Goal: Information Seeking & Learning: Check status

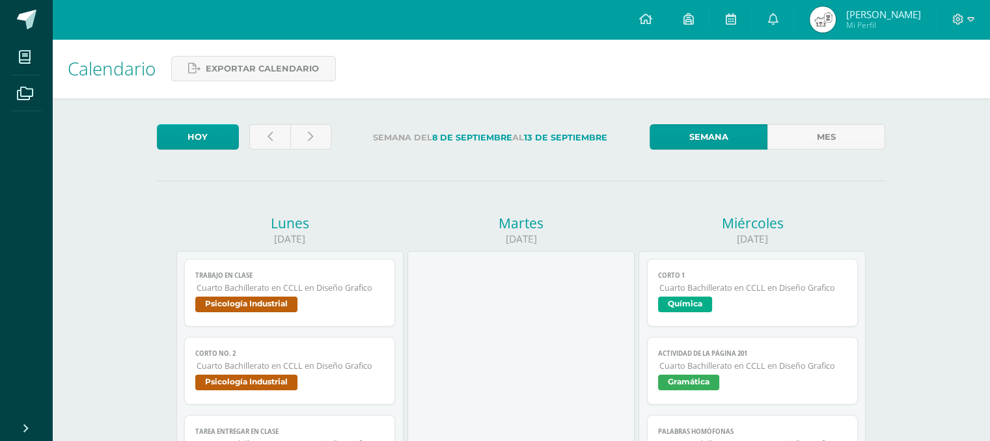
click at [836, 18] on img at bounding box center [823, 20] width 26 height 26
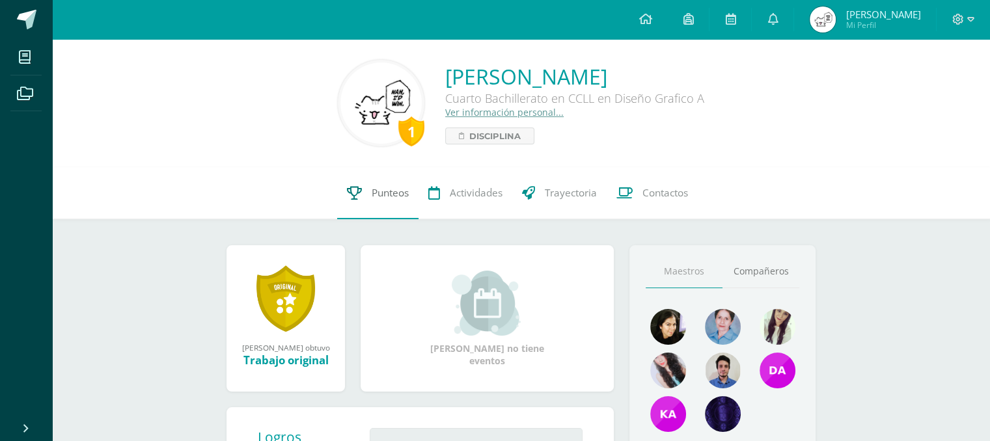
click at [357, 189] on icon at bounding box center [354, 193] width 15 height 14
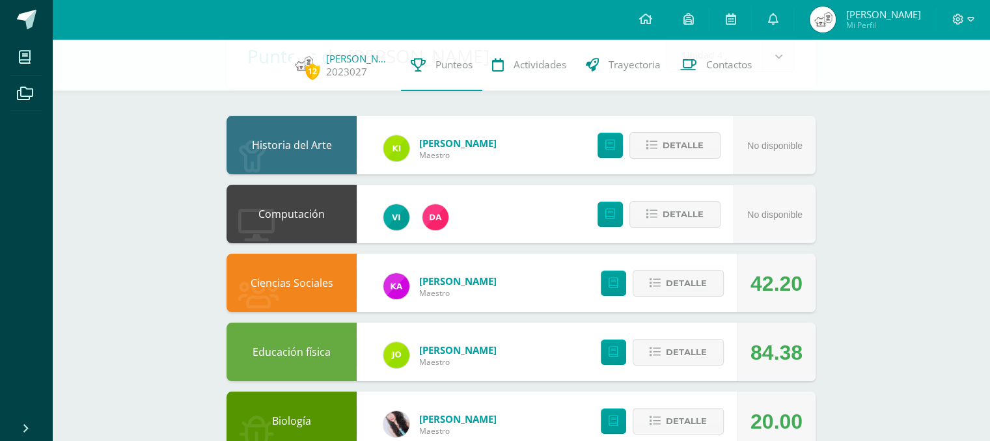
scroll to position [96, 0]
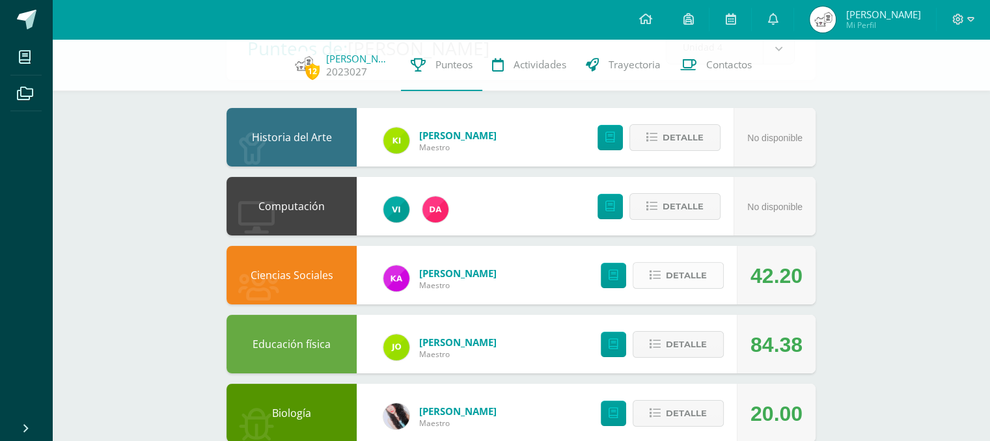
click at [682, 267] on span "Detalle" at bounding box center [686, 276] width 41 height 24
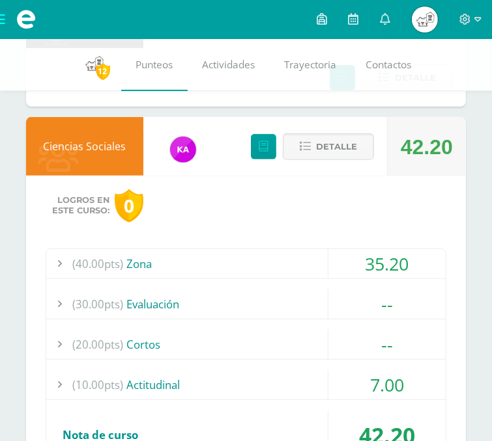
scroll to position [320, 0]
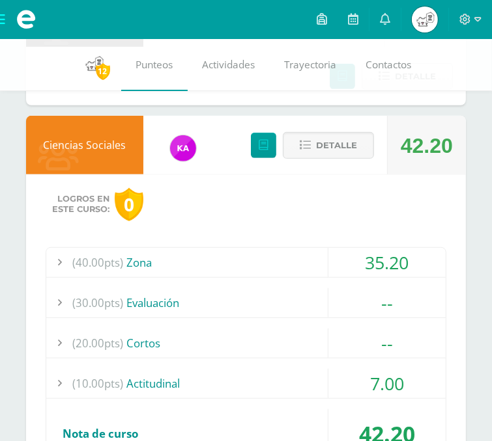
click at [58, 262] on div at bounding box center [59, 262] width 26 height 29
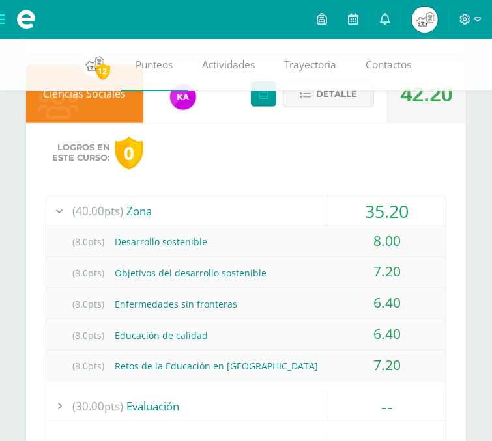
scroll to position [372, 0]
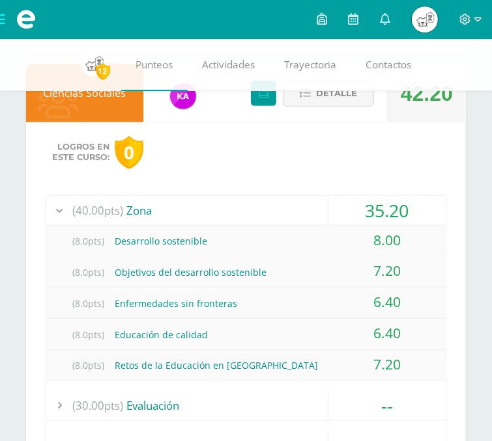
click at [63, 205] on div at bounding box center [59, 210] width 26 height 29
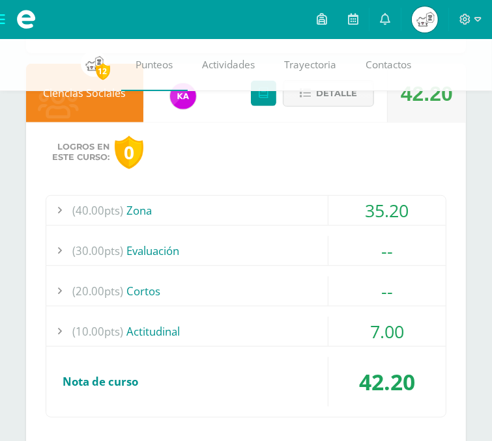
click at [54, 210] on div at bounding box center [59, 210] width 26 height 29
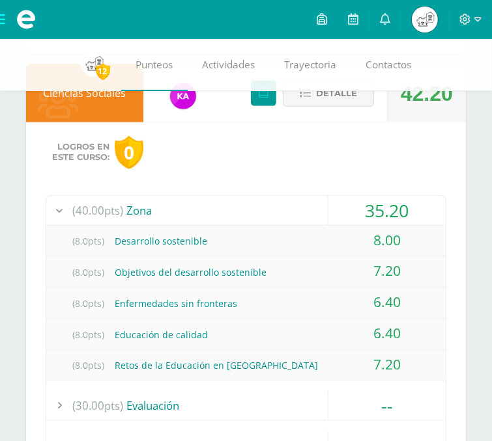
click at [59, 206] on div at bounding box center [59, 210] width 26 height 29
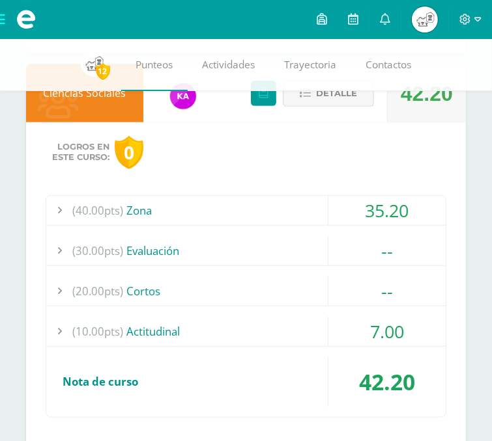
click at [328, 105] on span "Detalle" at bounding box center [336, 93] width 41 height 24
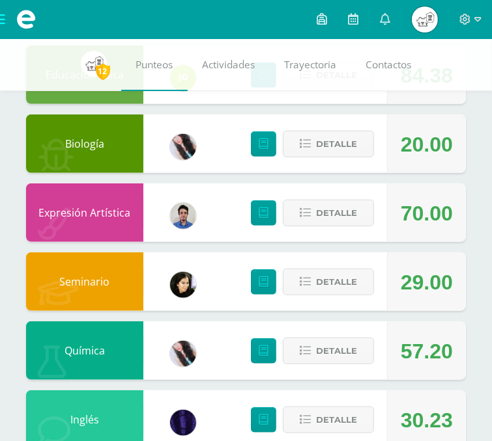
scroll to position [461, 0]
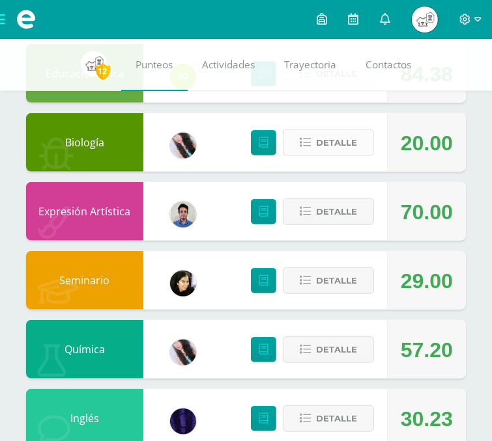
click at [312, 147] on button "Detalle" at bounding box center [328, 143] width 91 height 27
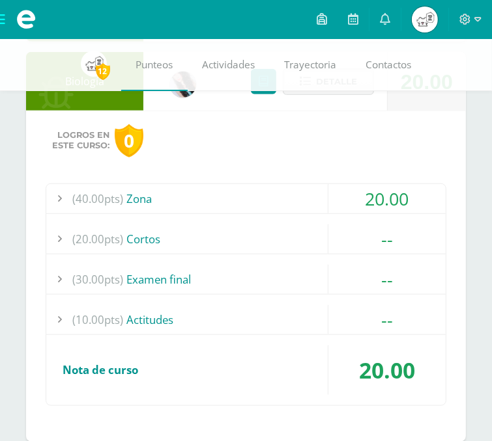
scroll to position [525, 0]
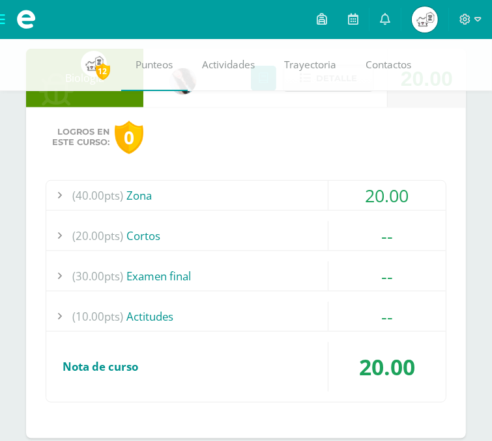
click at [72, 201] on span "(40.00pts)" at bounding box center [97, 195] width 51 height 29
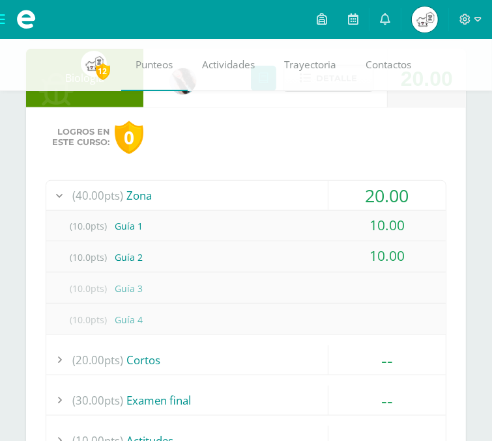
click at [72, 201] on span "(40.00pts)" at bounding box center [97, 195] width 51 height 29
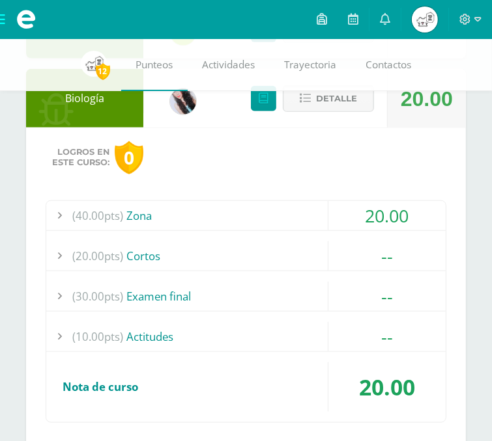
scroll to position [505, 0]
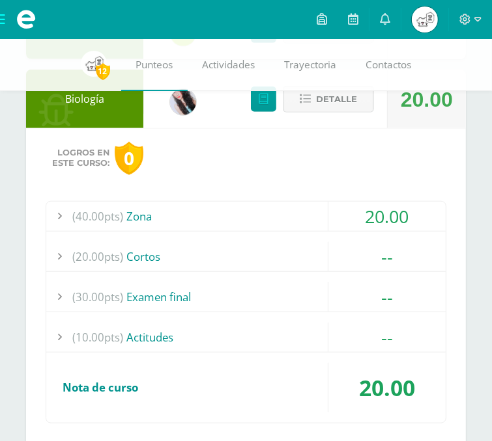
click at [346, 102] on span "Detalle" at bounding box center [336, 99] width 41 height 24
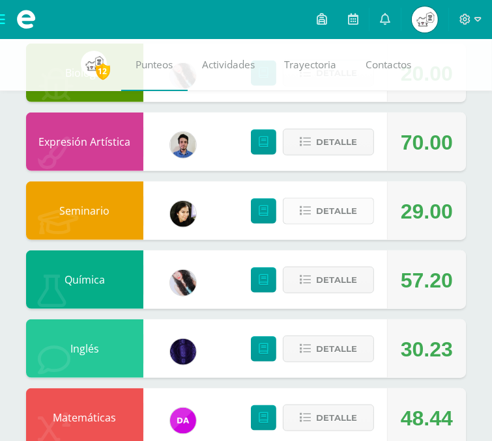
scroll to position [531, 0]
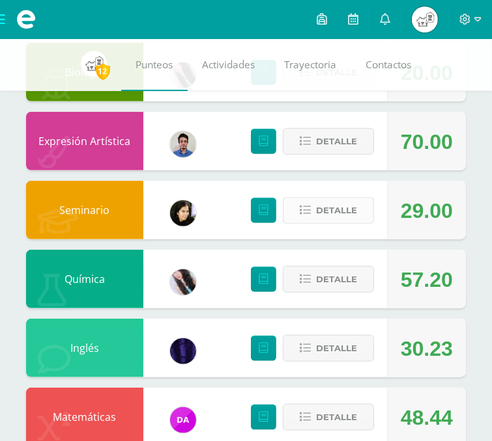
click at [335, 217] on span "Detalle" at bounding box center [336, 211] width 41 height 24
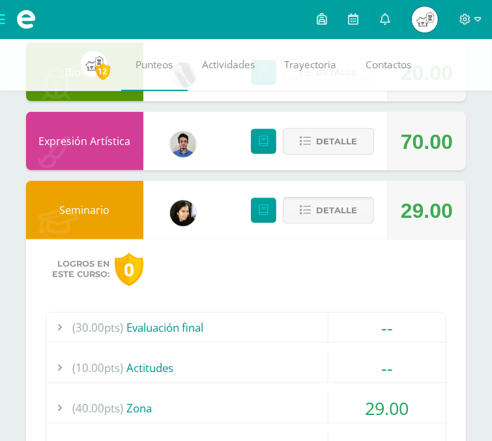
click at [335, 217] on span "Detalle" at bounding box center [336, 211] width 41 height 24
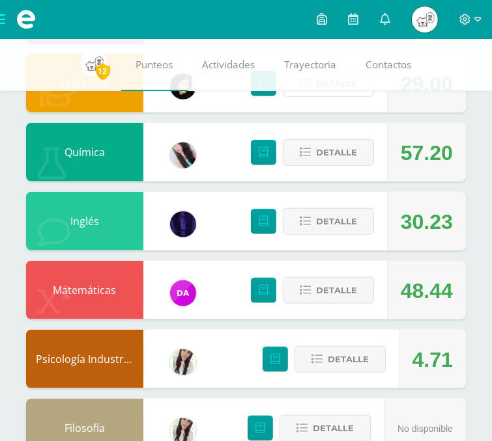
scroll to position [667, 0]
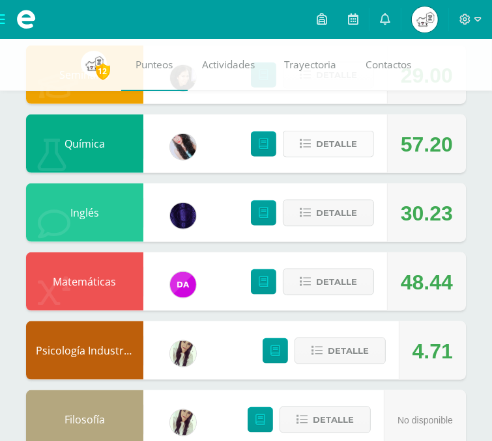
click at [325, 136] on span "Detalle" at bounding box center [336, 144] width 41 height 24
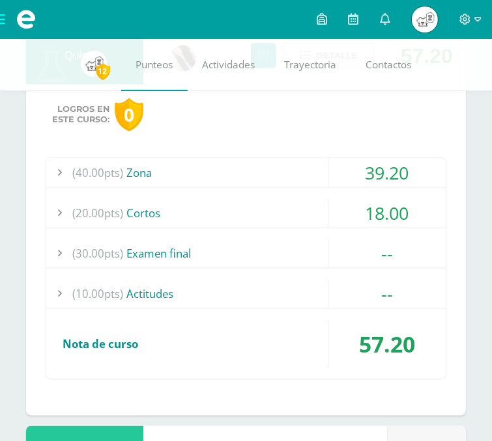
scroll to position [758, 0]
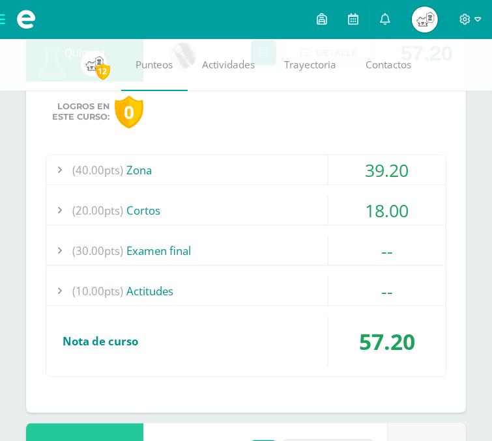
click at [194, 170] on div "(40.00pts) Zona" at bounding box center [245, 170] width 399 height 29
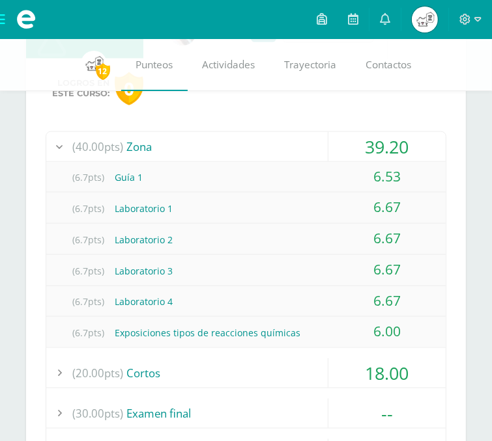
scroll to position [783, 0]
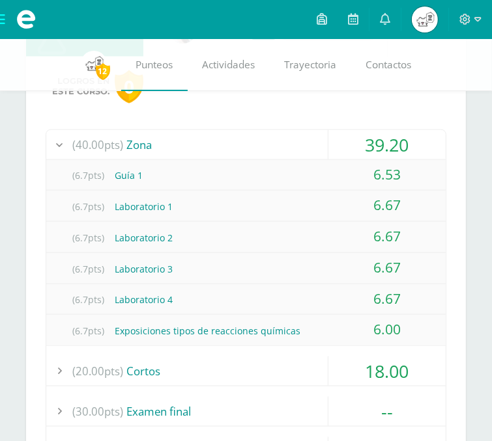
click at [70, 139] on div at bounding box center [59, 144] width 26 height 29
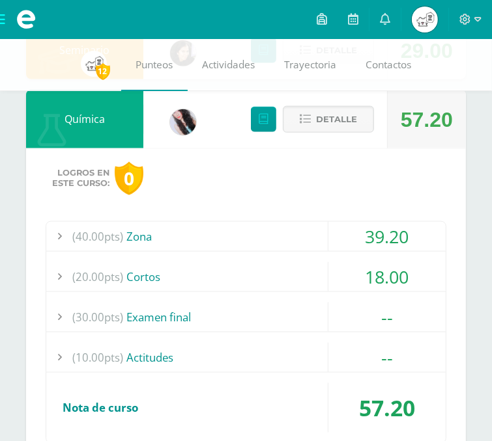
scroll to position [692, 0]
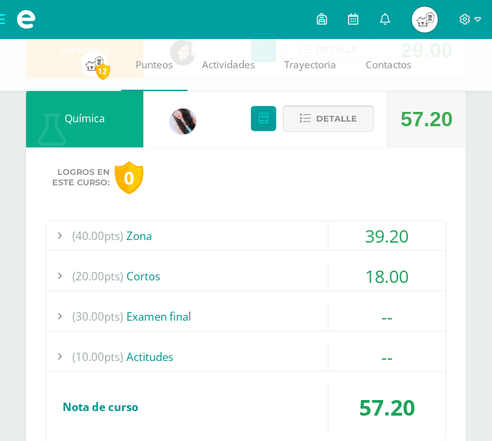
click at [338, 126] on span "Detalle" at bounding box center [336, 119] width 41 height 24
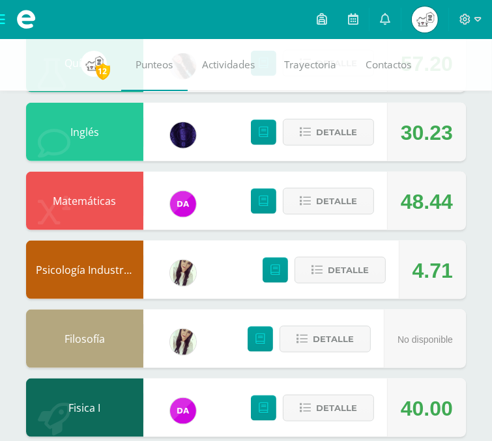
scroll to position [749, 0]
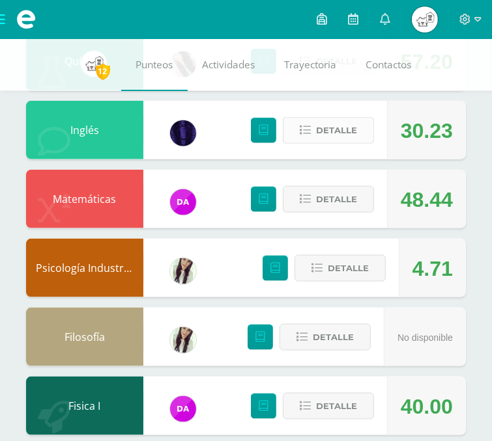
click at [318, 139] on span "Detalle" at bounding box center [336, 131] width 41 height 24
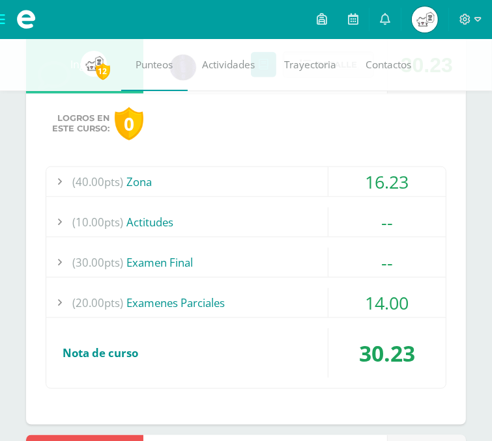
scroll to position [817, 0]
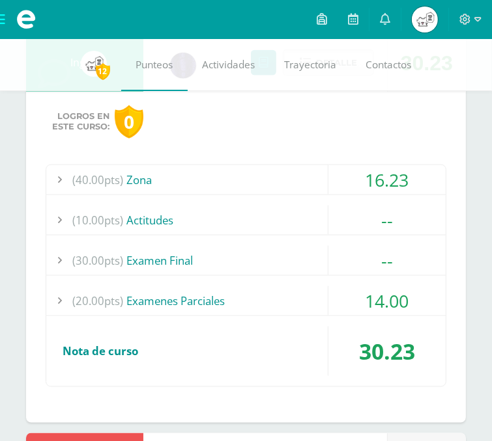
click at [169, 300] on div "(20.00pts) Examenes Parciales" at bounding box center [245, 301] width 399 height 29
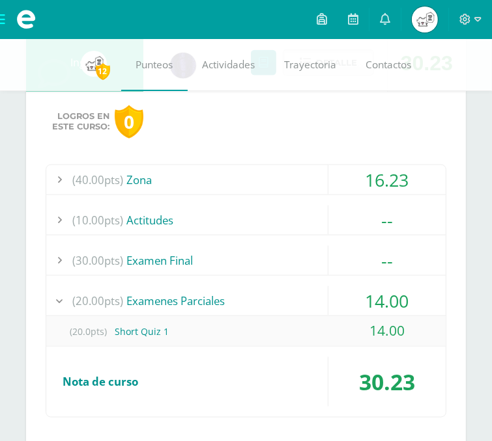
click at [228, 299] on div "(20.00pts) Examenes Parciales" at bounding box center [245, 301] width 399 height 29
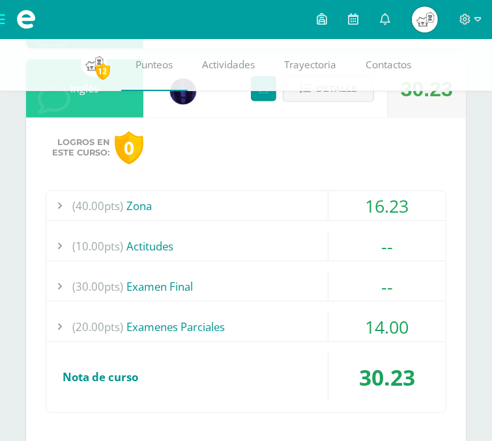
scroll to position [789, 0]
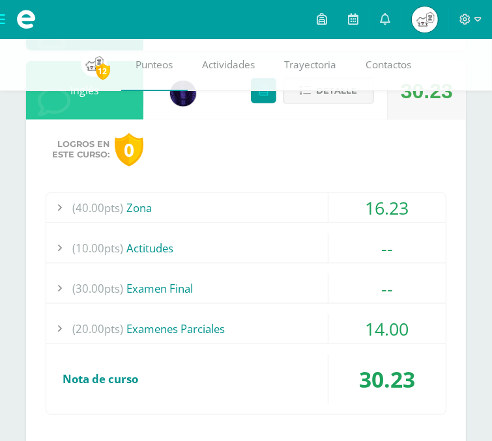
click at [324, 101] on span "Detalle" at bounding box center [336, 91] width 41 height 24
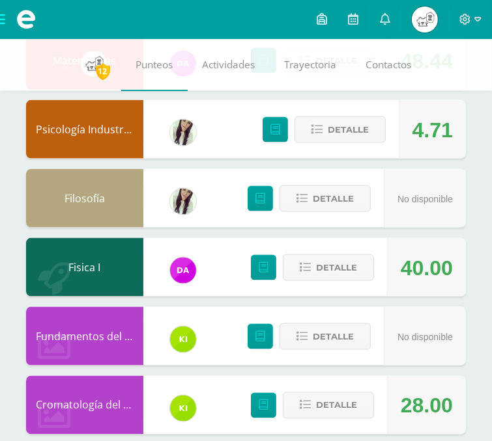
scroll to position [889, 0]
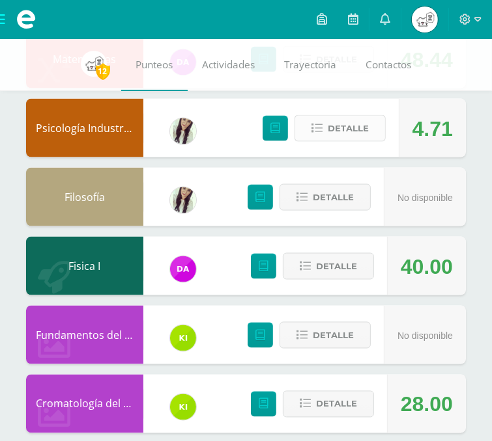
click at [343, 128] on span "Detalle" at bounding box center [348, 129] width 41 height 24
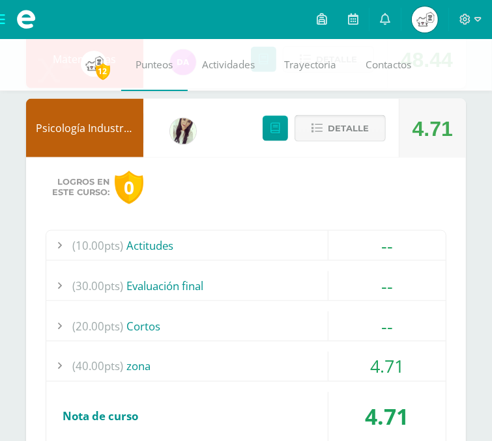
click at [343, 128] on span "Detalle" at bounding box center [348, 129] width 41 height 24
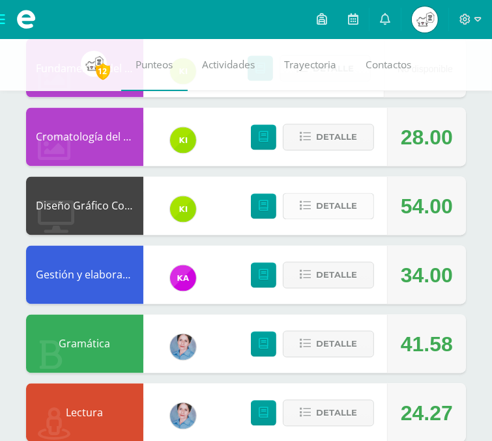
scroll to position [1160, 0]
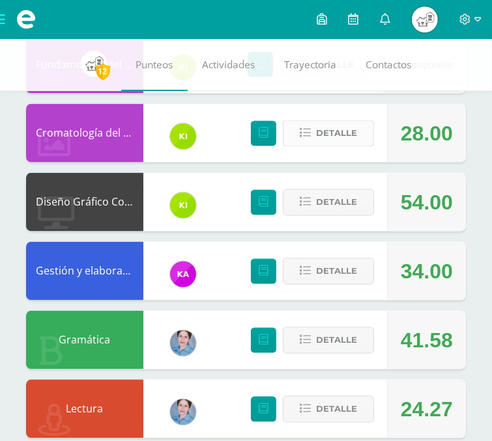
click at [326, 139] on span "Detalle" at bounding box center [336, 134] width 41 height 24
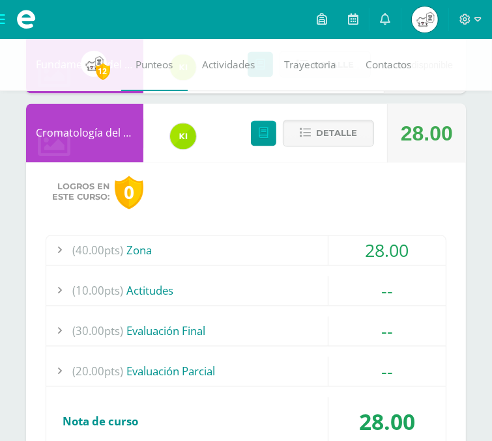
click at [130, 244] on div "(40.00pts) Zona" at bounding box center [245, 250] width 399 height 29
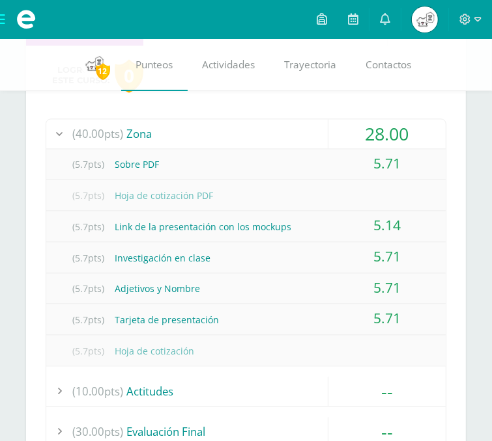
scroll to position [1278, 0]
click at [55, 139] on div at bounding box center [59, 133] width 26 height 29
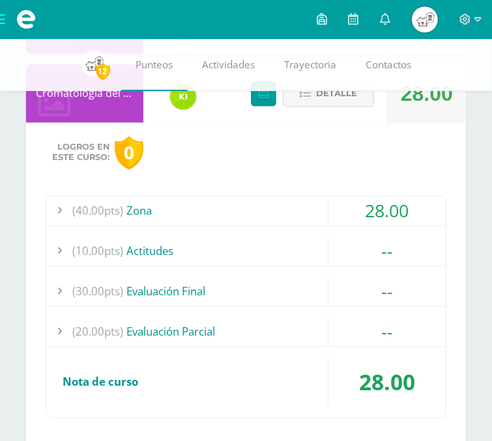
scroll to position [1199, 0]
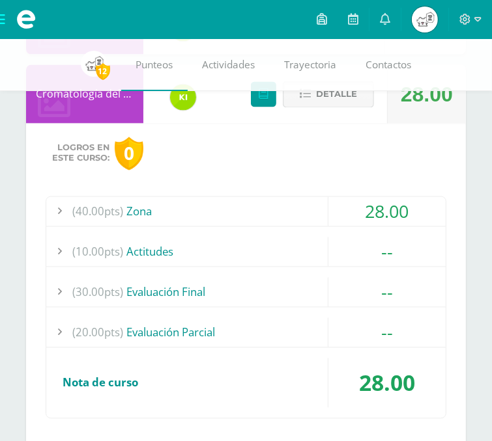
click at [342, 100] on span "Detalle" at bounding box center [336, 95] width 41 height 24
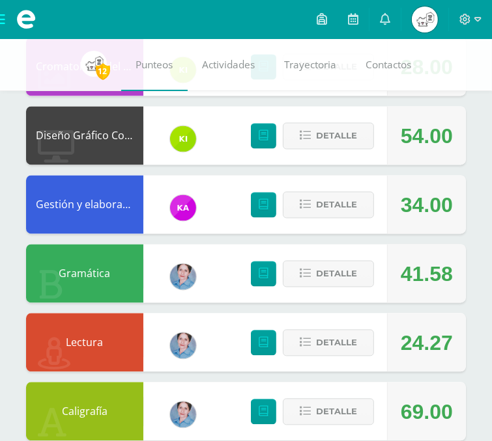
scroll to position [1233, 0]
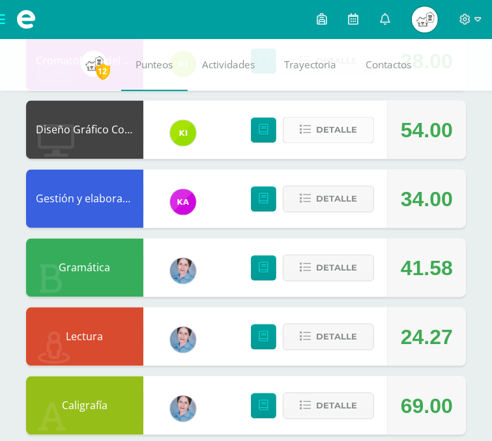
click at [359, 120] on button "Detalle" at bounding box center [328, 130] width 91 height 27
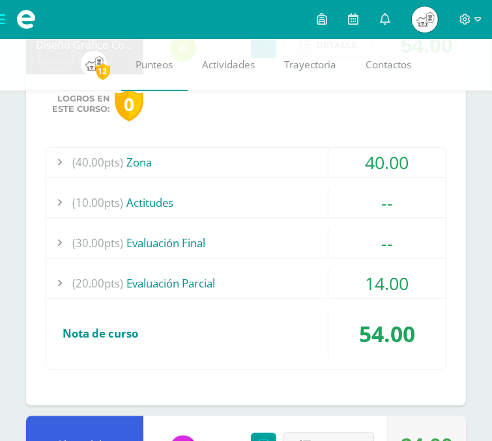
scroll to position [1319, 0]
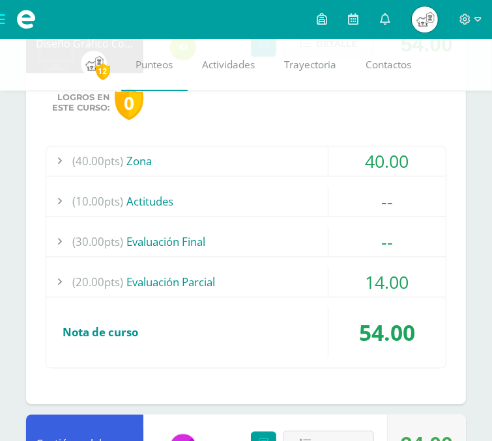
click at [117, 161] on span "(40.00pts)" at bounding box center [97, 161] width 51 height 29
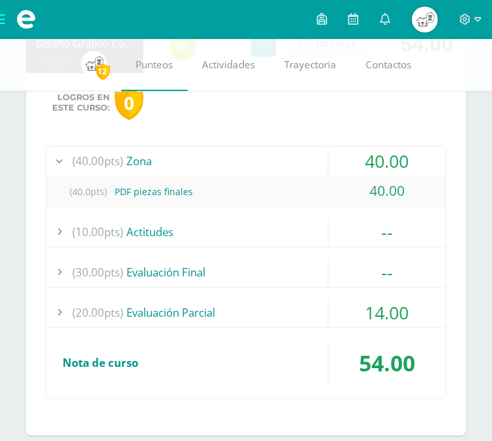
click at [117, 161] on span "(40.00pts)" at bounding box center [97, 161] width 51 height 29
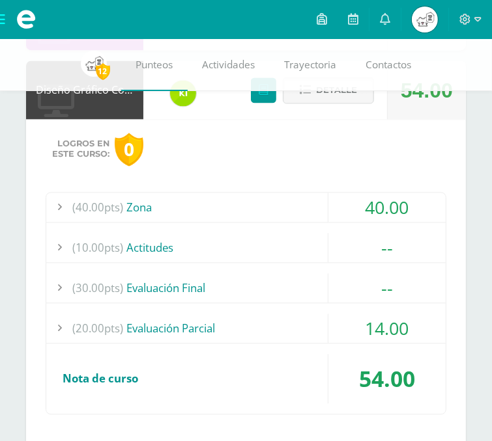
scroll to position [1271, 0]
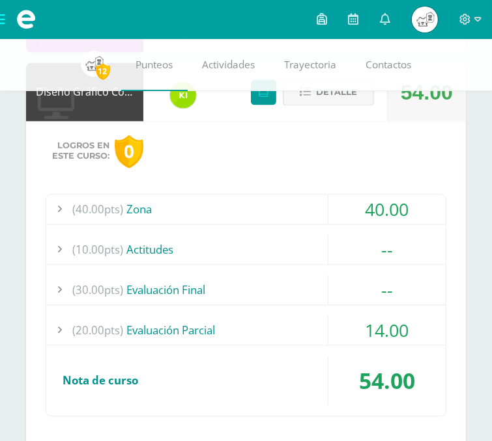
click at [308, 98] on button "Detalle" at bounding box center [328, 92] width 91 height 27
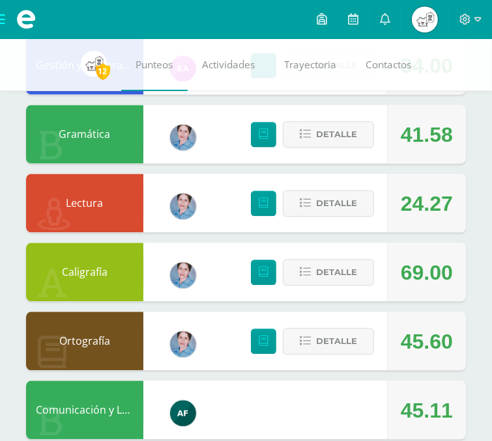
scroll to position [1378, 0]
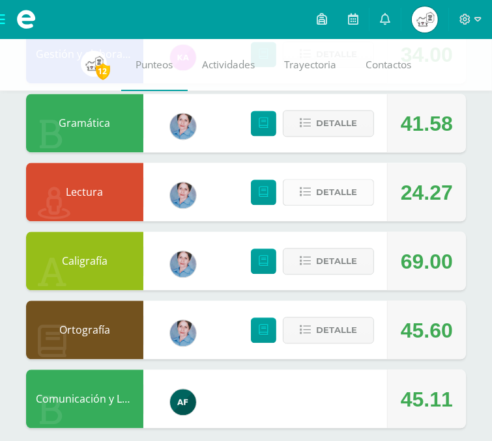
click at [318, 192] on span "Detalle" at bounding box center [336, 192] width 41 height 24
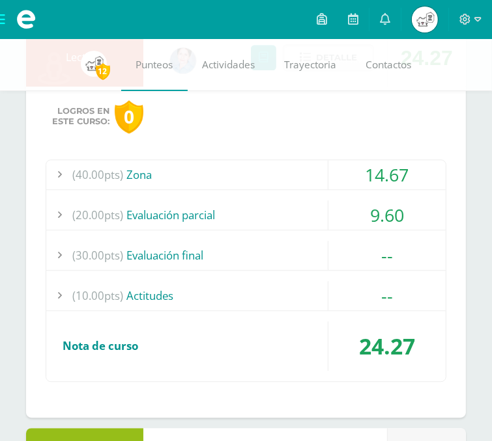
scroll to position [1519, 0]
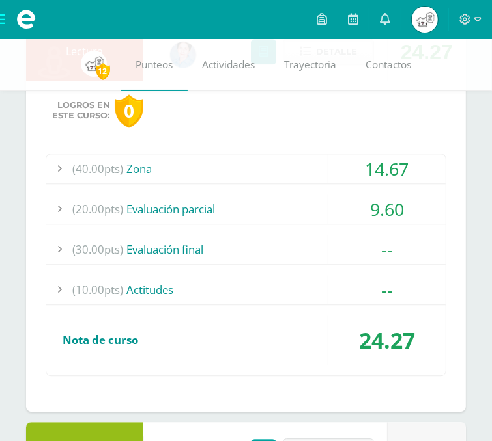
click at [72, 167] on div at bounding box center [59, 168] width 26 height 29
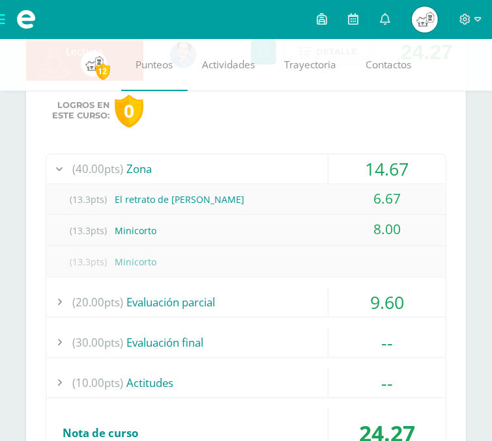
click at [76, 165] on span "(40.00pts)" at bounding box center [97, 168] width 51 height 29
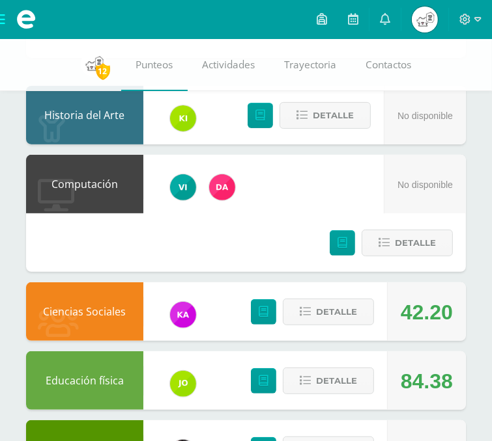
scroll to position [0, 0]
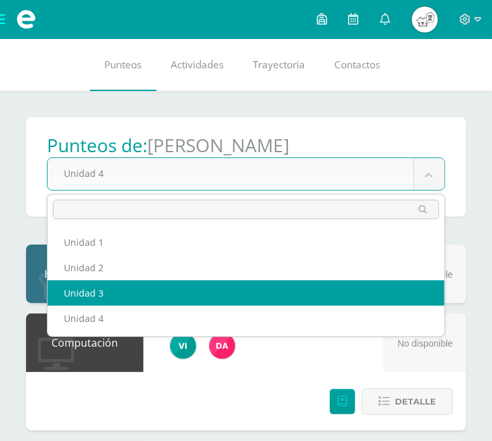
select select "Unidad 3"
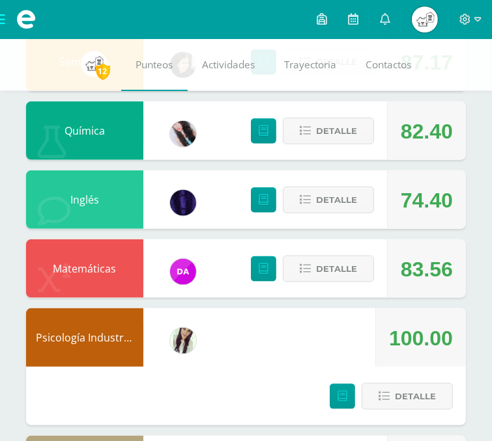
scroll to position [680, 0]
click at [310, 126] on icon at bounding box center [305, 131] width 11 height 11
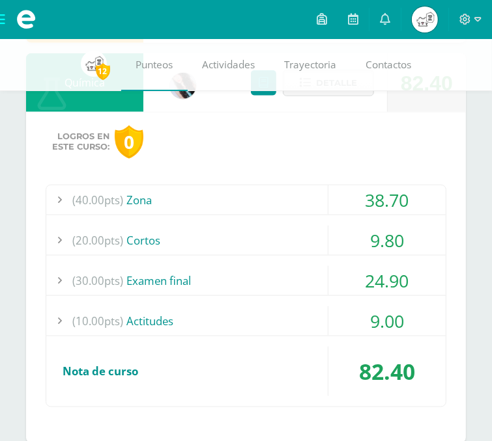
scroll to position [729, 0]
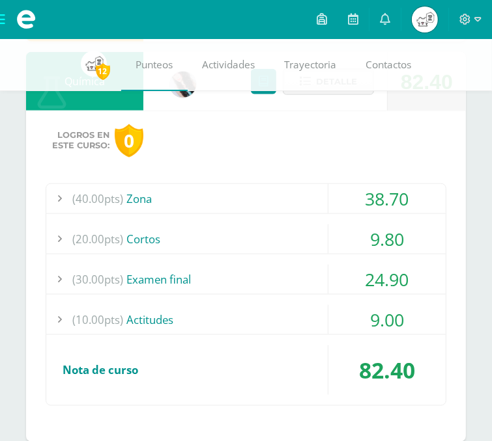
click at [233, 242] on div "(20.00pts) Cortos" at bounding box center [245, 239] width 399 height 29
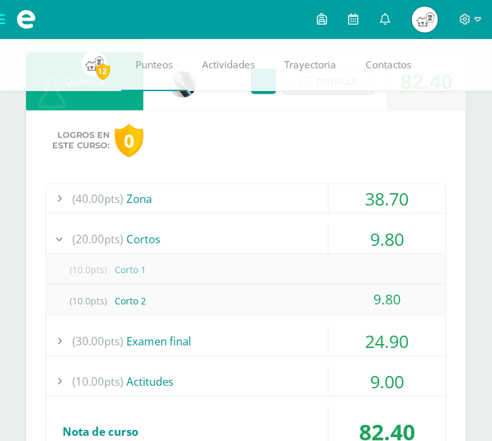
click at [311, 93] on button "Detalle" at bounding box center [328, 81] width 91 height 27
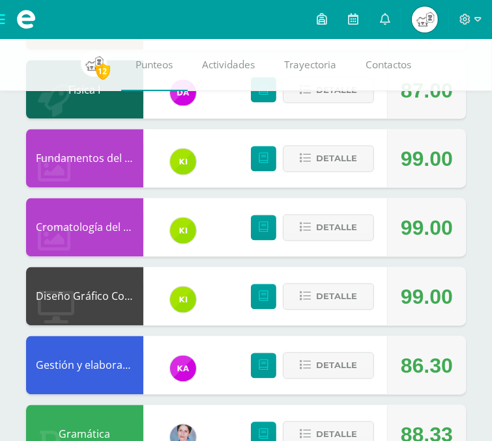
scroll to position [1119, 0]
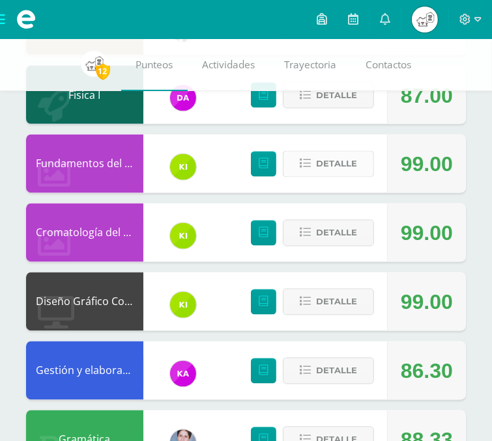
click at [341, 165] on span "Detalle" at bounding box center [336, 164] width 41 height 24
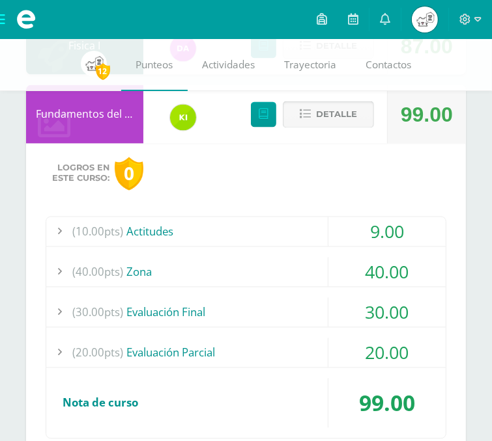
scroll to position [1180, 0]
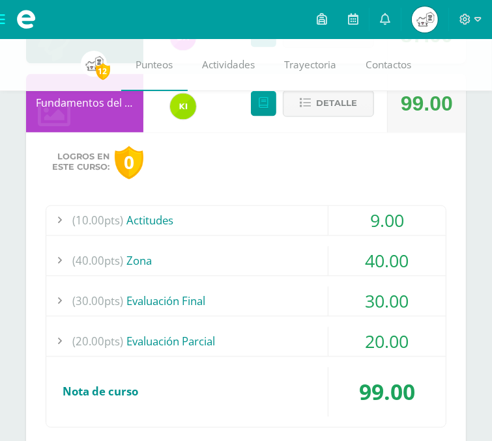
click at [138, 335] on div "(20.00pts) Evaluación Parcial" at bounding box center [245, 342] width 399 height 29
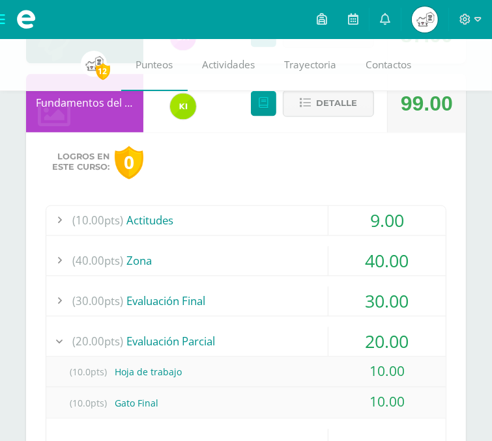
click at [268, 344] on div "(20.00pts) Evaluación Parcial" at bounding box center [245, 342] width 399 height 29
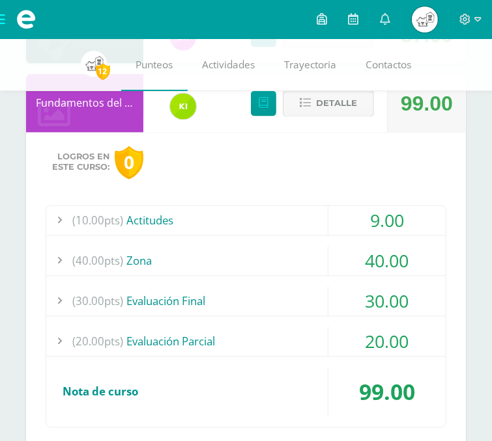
click at [330, 109] on span "Detalle" at bounding box center [336, 104] width 41 height 24
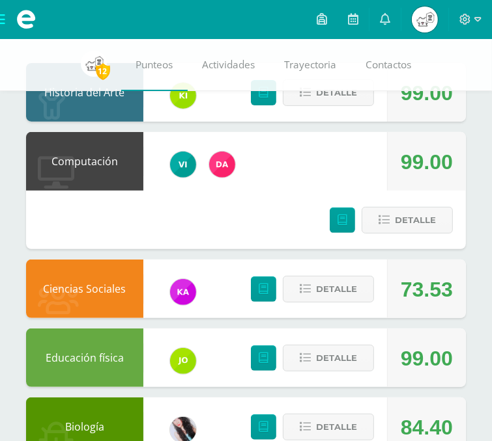
scroll to position [0, 0]
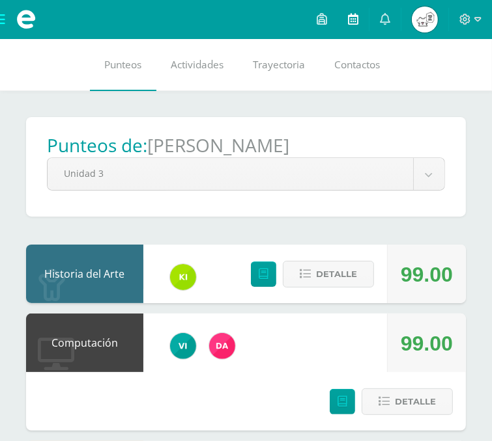
click at [357, 15] on icon at bounding box center [353, 19] width 10 height 12
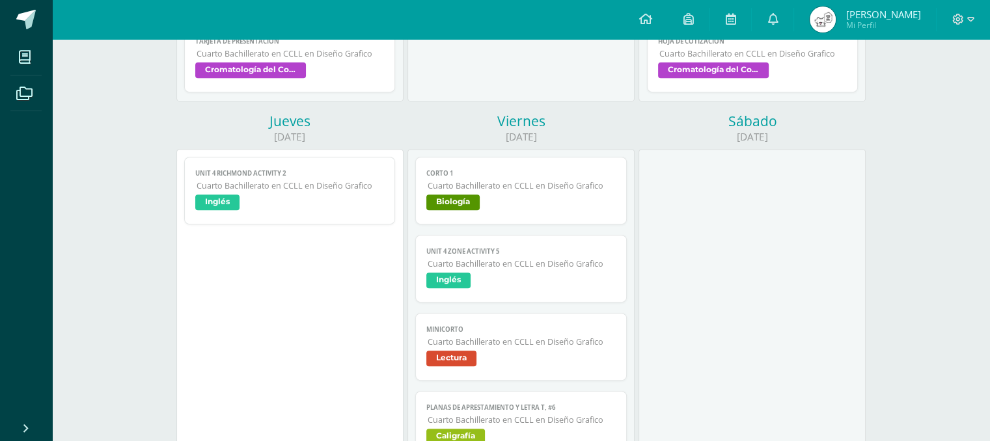
scroll to position [548, 0]
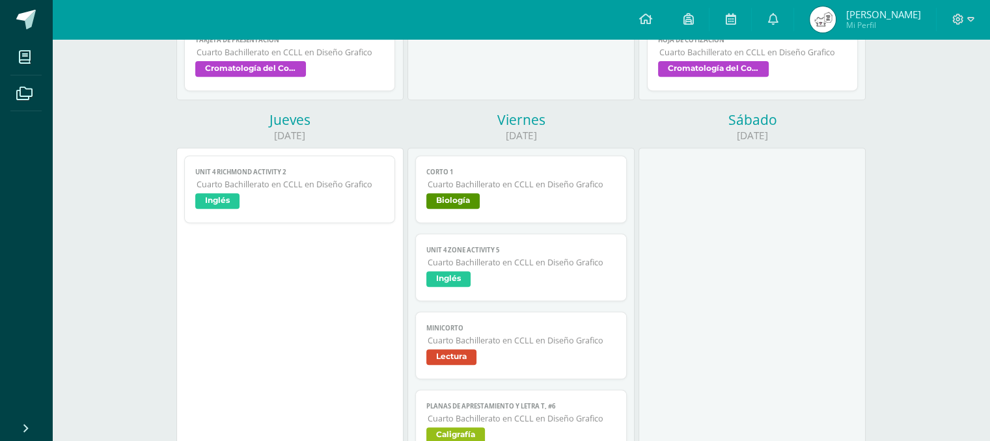
click at [259, 195] on link "Unit 4 Richmond Activity 2 Cuarto Bachillerato en CCLL en Diseño Grafico Inglés" at bounding box center [290, 190] width 212 height 68
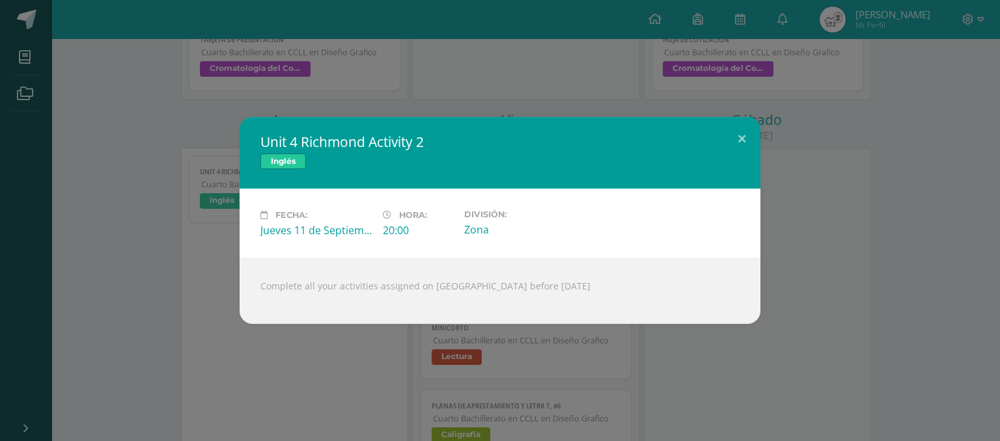
click at [154, 253] on div "Unit 4 Richmond Activity 2 Inglés Fecha: Jueves 11 de Septiembre Hora: 20:00 Di…" at bounding box center [500, 220] width 990 height 207
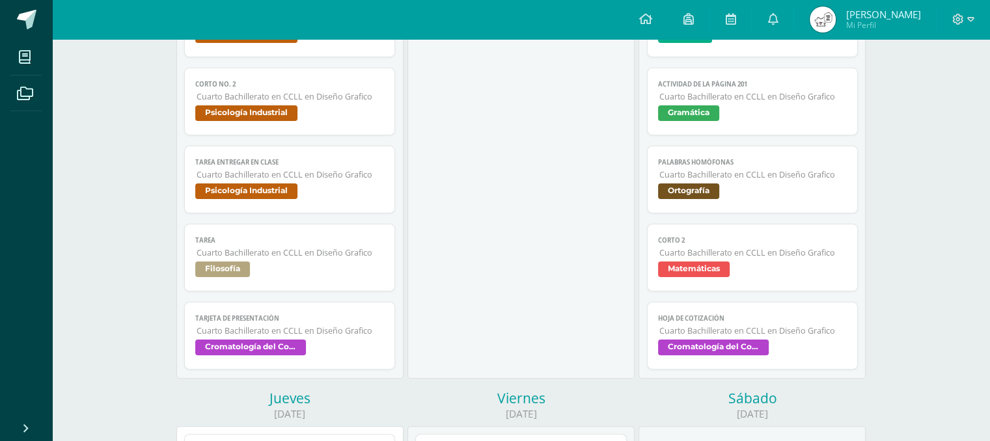
scroll to position [264, 0]
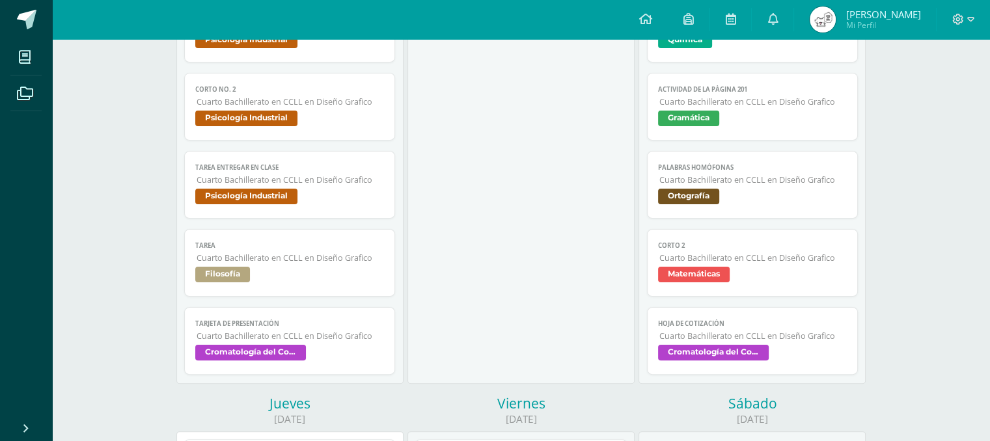
click at [491, 335] on span "Cuarto Bachillerato en CCLL en Diseño Grafico" at bounding box center [754, 336] width 188 height 11
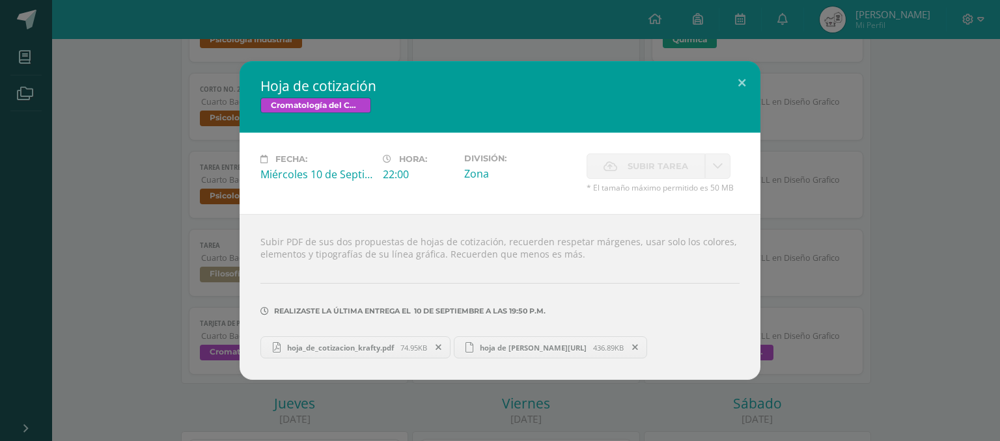
click at [389, 350] on span "hoja_de_cotizacion_krafty.pdf" at bounding box center [341, 348] width 120 height 10
click at [491, 57] on div "Hoja de cotización Cromatología del Color Fecha: Miércoles 10 de Septiembre Hor…" at bounding box center [500, 220] width 1000 height 441
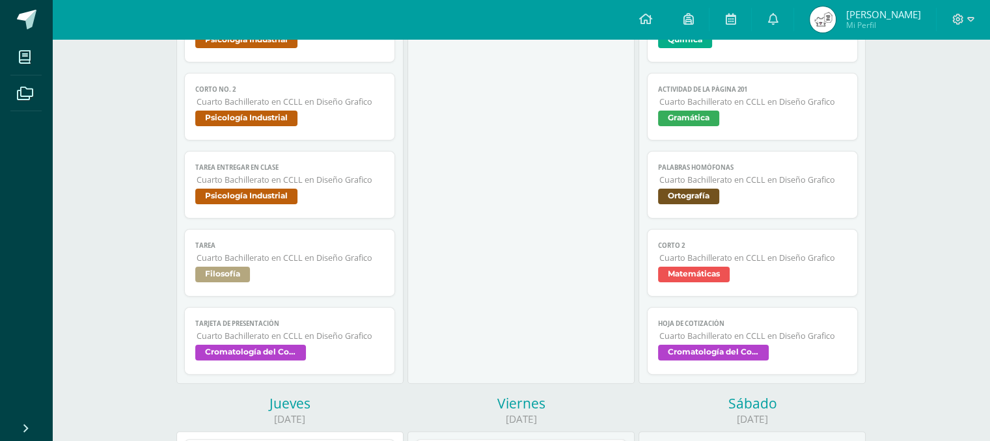
click at [491, 16] on div at bounding box center [963, 19] width 53 height 39
click at [491, 17] on icon at bounding box center [958, 19] width 11 height 11
click at [491, 92] on link "Cerrar sesión" at bounding box center [922, 88] width 103 height 19
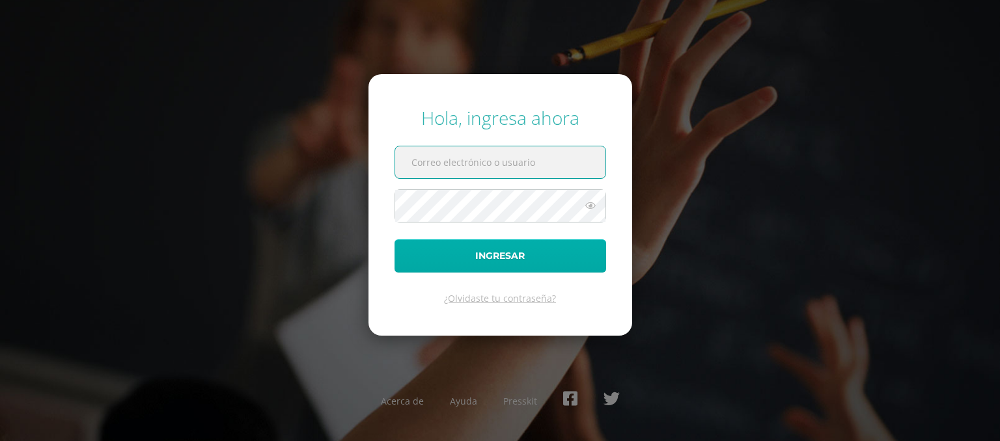
type input "[EMAIL_ADDRESS][DOMAIN_NAME]"
click at [563, 253] on button "Ingresar" at bounding box center [501, 256] width 212 height 33
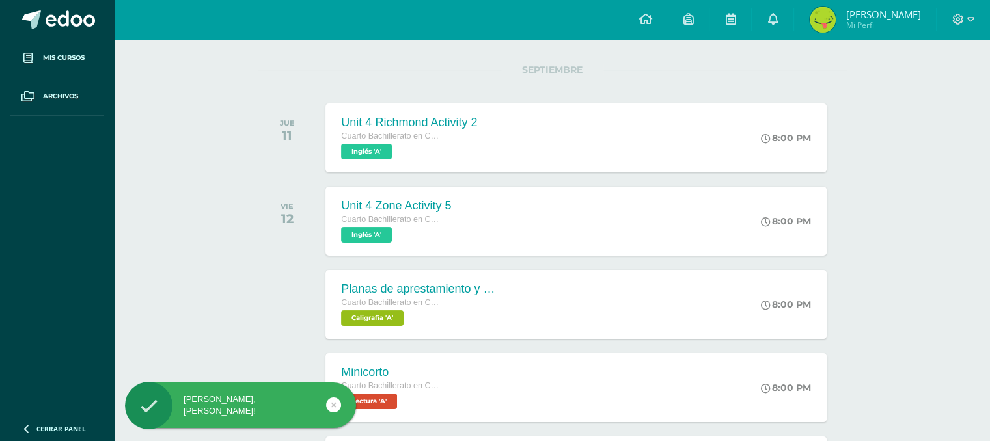
scroll to position [156, 0]
